Goal: Information Seeking & Learning: Learn about a topic

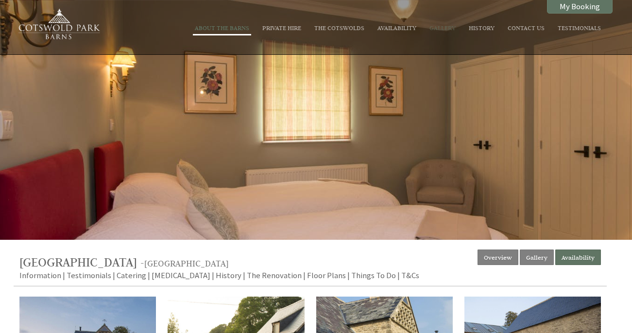
click at [244, 31] on link "About The Barns" at bounding box center [222, 28] width 54 height 8
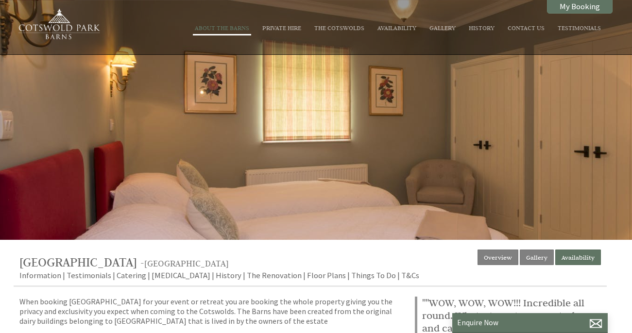
click at [249, 30] on link "About The Barns" at bounding box center [222, 28] width 54 height 8
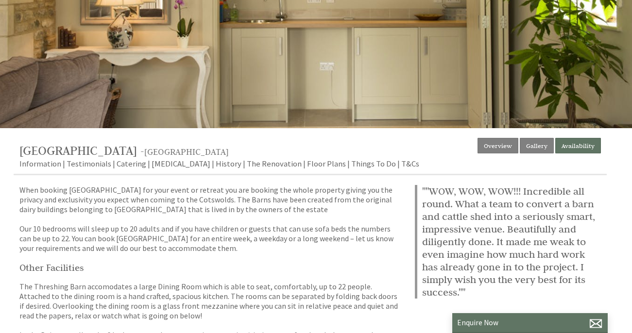
scroll to position [146, 0]
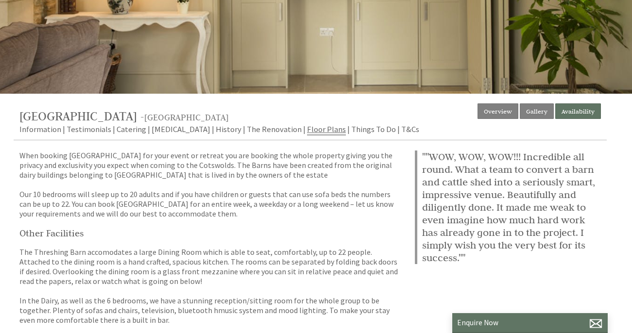
click at [307, 129] on link "Floor Plans" at bounding box center [326, 130] width 39 height 12
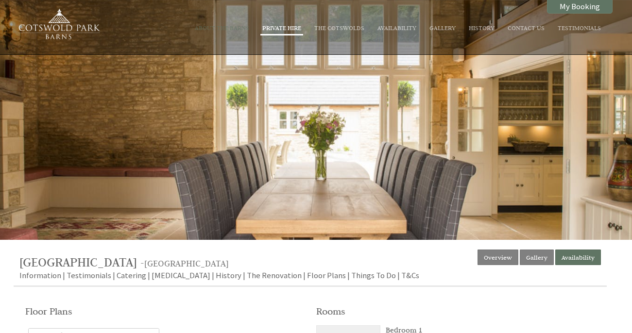
click at [303, 32] on li "Private Hire" at bounding box center [281, 29] width 43 height 14
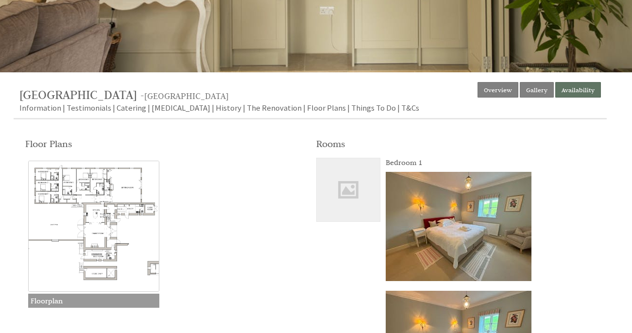
scroll to position [168, 0]
click at [307, 104] on link "Floor Plans" at bounding box center [326, 108] width 39 height 12
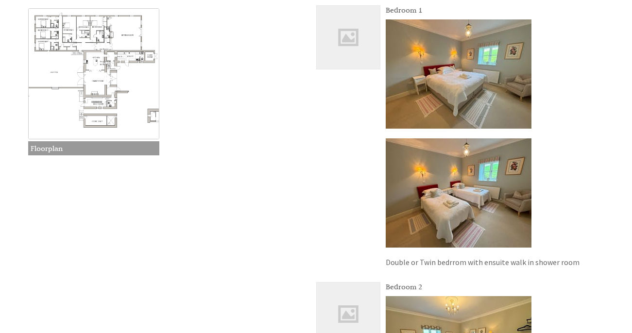
scroll to position [321, 0]
click at [348, 36] on img at bounding box center [348, 36] width 63 height 63
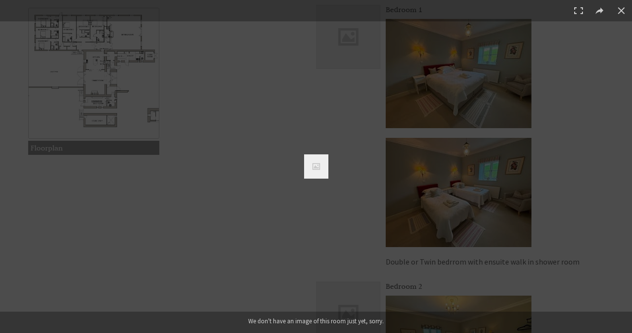
click at [320, 156] on img at bounding box center [316, 166] width 24 height 24
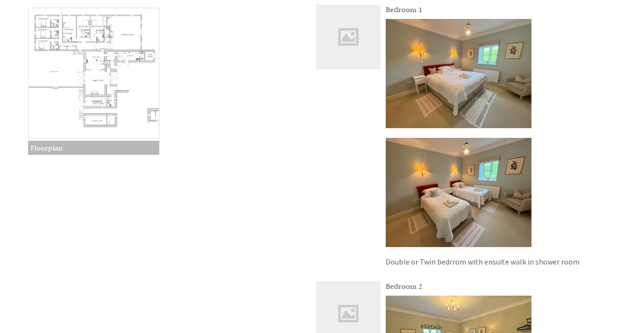
click at [142, 154] on h3 "Floorplan" at bounding box center [93, 148] width 131 height 14
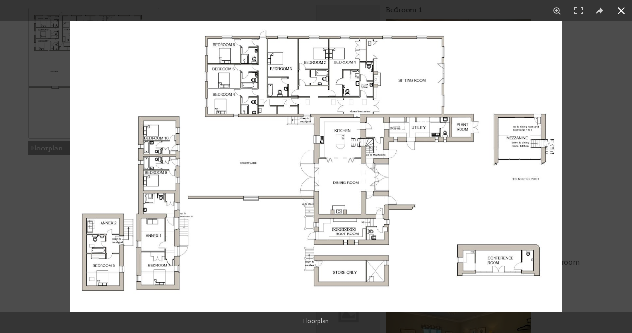
click at [618, 13] on button at bounding box center [621, 10] width 21 height 21
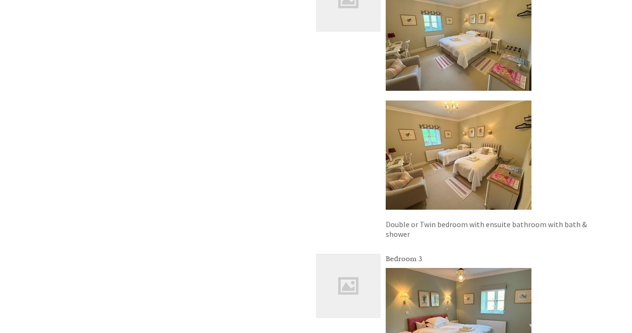
scroll to position [430, 0]
